Goal: Entertainment & Leisure: Consume media (video, audio)

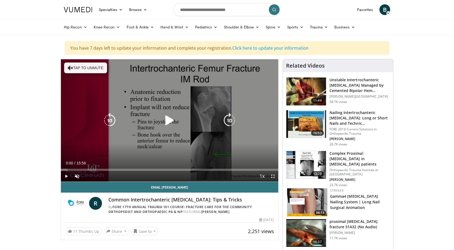
click at [171, 120] on icon "Video Player" at bounding box center [169, 120] width 15 height 15
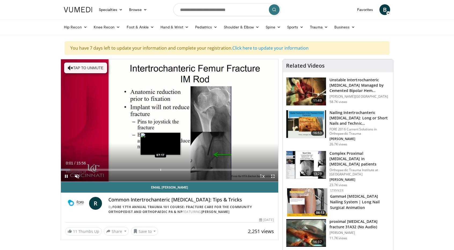
click at [161, 169] on div "Progress Bar" at bounding box center [161, 170] width 1 height 2
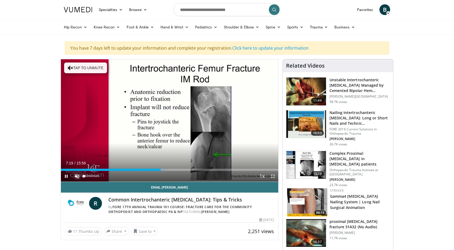
click at [81, 175] on span "Video Player" at bounding box center [77, 176] width 11 height 11
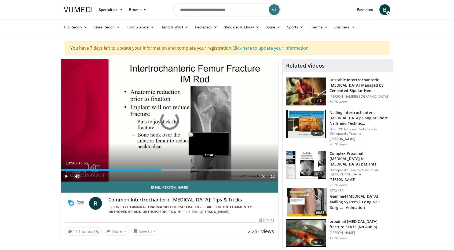
click at [209, 169] on div "Progress Bar" at bounding box center [209, 170] width 1 height 2
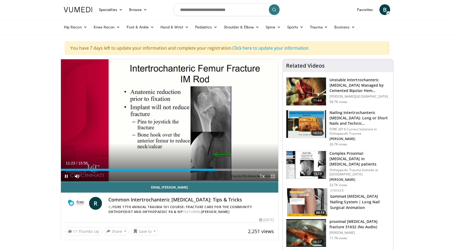
click at [276, 176] on span "Video Player" at bounding box center [273, 176] width 11 height 11
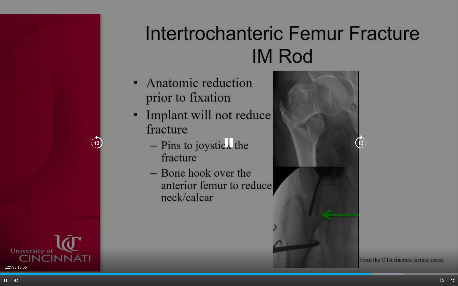
click at [228, 148] on icon "Video Player" at bounding box center [229, 143] width 15 height 15
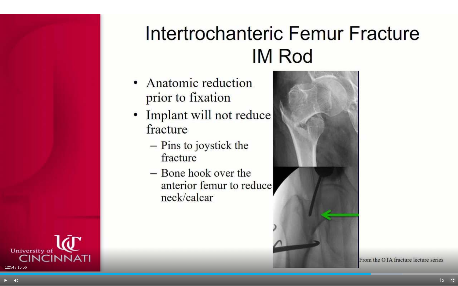
click at [454, 250] on span "Video Player" at bounding box center [452, 280] width 11 height 11
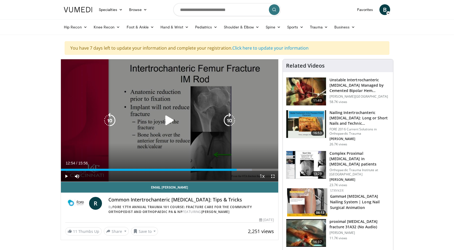
click at [172, 126] on icon "Video Player" at bounding box center [169, 120] width 15 height 15
